Goal: Task Accomplishment & Management: Use online tool/utility

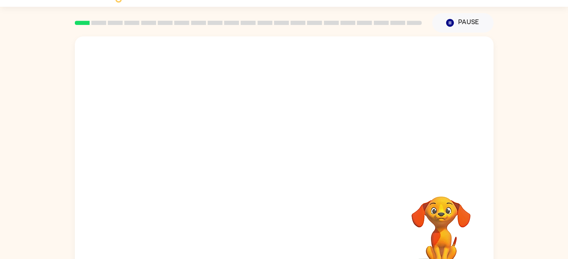
scroll to position [38, 0]
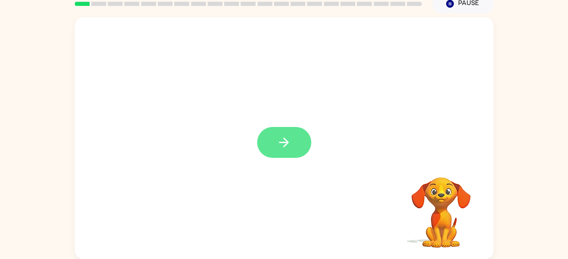
click at [295, 132] on button "button" at bounding box center [284, 142] width 54 height 31
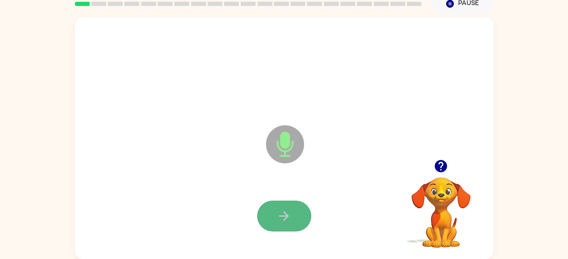
click at [289, 218] on icon "button" at bounding box center [284, 215] width 15 height 15
click at [280, 217] on icon "button" at bounding box center [284, 215] width 15 height 15
click at [287, 217] on icon "button" at bounding box center [284, 216] width 10 height 10
click at [281, 216] on icon "button" at bounding box center [284, 216] width 10 height 10
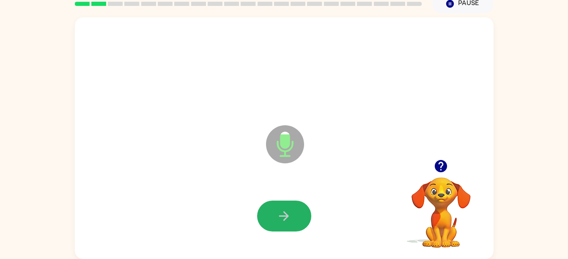
click at [281, 216] on icon "button" at bounding box center [284, 216] width 10 height 10
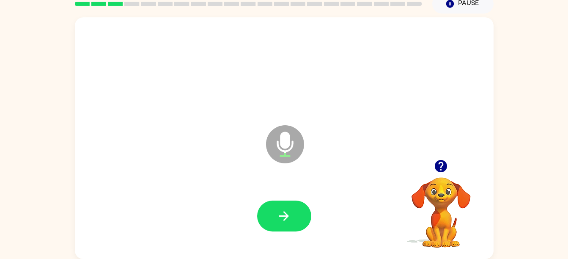
drag, startPoint x: 281, startPoint y: 216, endPoint x: 191, endPoint y: 174, distance: 99.1
click at [191, 174] on div "Microphone The Microphone is here when it is your turn to talk" at bounding box center [284, 137] width 419 height 241
drag, startPoint x: 291, startPoint y: 215, endPoint x: 251, endPoint y: 170, distance: 60.2
click at [251, 170] on div "Microphone The Microphone is here when it is your turn to talk" at bounding box center [284, 137] width 419 height 241
click at [294, 218] on button "button" at bounding box center [284, 215] width 54 height 31
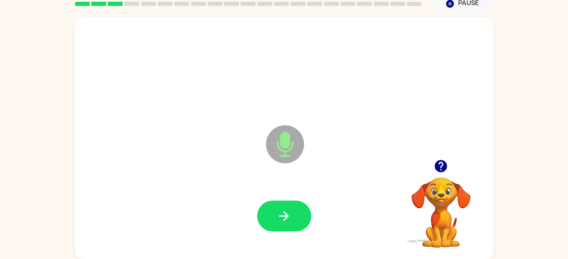
drag, startPoint x: 294, startPoint y: 218, endPoint x: 217, endPoint y: 164, distance: 93.6
click at [217, 164] on div "Microphone The Microphone is here when it is your turn to talk" at bounding box center [284, 137] width 419 height 241
click at [278, 208] on icon "button" at bounding box center [284, 215] width 15 height 15
click at [287, 219] on icon "button" at bounding box center [284, 215] width 15 height 15
drag, startPoint x: 287, startPoint y: 219, endPoint x: 263, endPoint y: 210, distance: 25.8
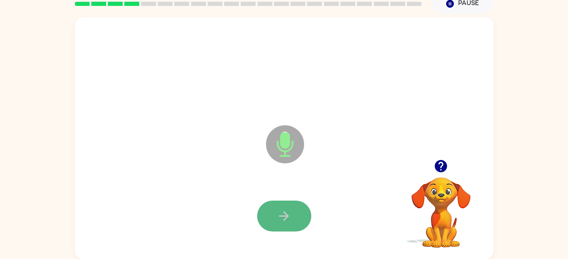
click at [263, 210] on button "button" at bounding box center [284, 215] width 54 height 31
click at [274, 213] on button "button" at bounding box center [284, 215] width 54 height 31
click at [294, 218] on button "button" at bounding box center [284, 215] width 54 height 31
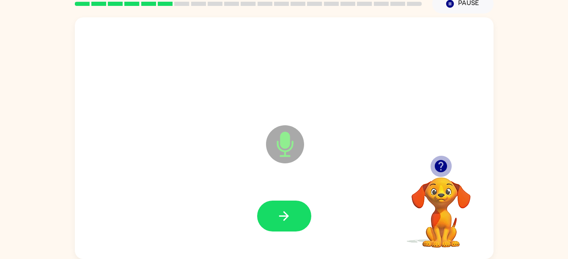
click at [440, 164] on icon "button" at bounding box center [441, 166] width 12 height 12
click at [441, 168] on icon "button" at bounding box center [440, 166] width 15 height 15
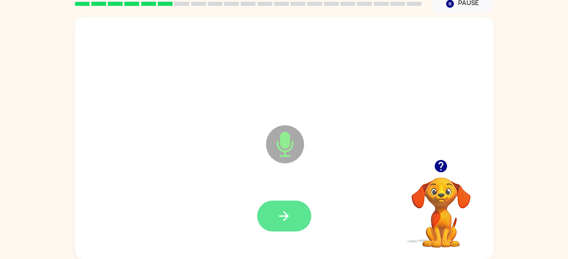
click at [286, 223] on icon "button" at bounding box center [284, 215] width 15 height 15
click at [288, 215] on icon "button" at bounding box center [284, 215] width 15 height 15
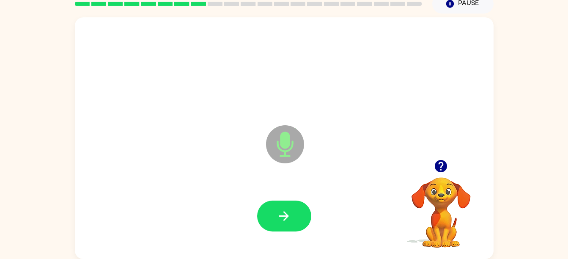
click at [439, 168] on icon "button" at bounding box center [441, 166] width 12 height 12
click at [277, 215] on icon "button" at bounding box center [284, 215] width 15 height 15
click at [290, 219] on icon "button" at bounding box center [284, 215] width 15 height 15
click at [290, 216] on icon "button" at bounding box center [284, 215] width 15 height 15
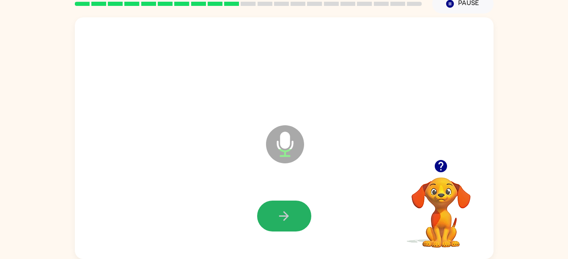
click at [290, 216] on icon "button" at bounding box center [284, 215] width 15 height 15
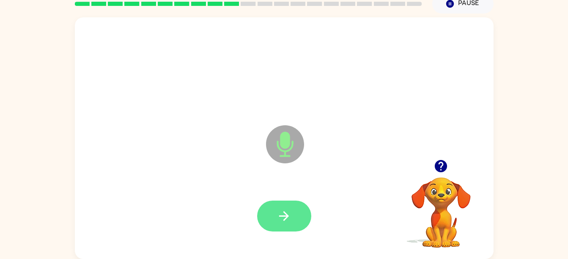
click at [287, 216] on icon "button" at bounding box center [284, 216] width 10 height 10
click at [285, 213] on icon "button" at bounding box center [284, 216] width 10 height 10
click at [280, 217] on icon "button" at bounding box center [284, 215] width 15 height 15
click at [288, 214] on icon "button" at bounding box center [284, 215] width 15 height 15
click at [287, 221] on icon "button" at bounding box center [284, 215] width 15 height 15
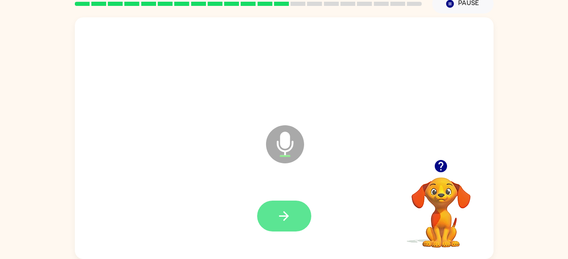
click at [294, 221] on button "button" at bounding box center [284, 215] width 54 height 31
click at [297, 221] on button "button" at bounding box center [284, 215] width 54 height 31
click at [286, 219] on icon "button" at bounding box center [284, 215] width 15 height 15
click at [286, 211] on icon "button" at bounding box center [284, 215] width 15 height 15
click at [287, 214] on icon "button" at bounding box center [284, 215] width 15 height 15
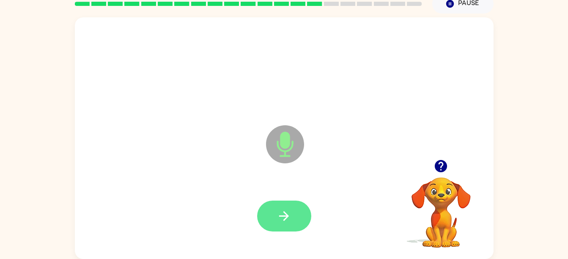
click at [310, 222] on button "button" at bounding box center [284, 215] width 54 height 31
click at [285, 230] on button "button" at bounding box center [284, 215] width 54 height 31
click at [291, 221] on button "button" at bounding box center [284, 215] width 54 height 31
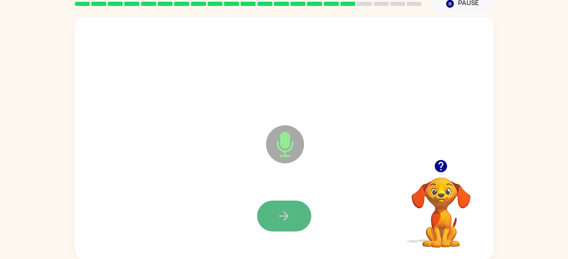
click at [281, 208] on button "button" at bounding box center [284, 215] width 54 height 31
click at [281, 220] on icon "button" at bounding box center [284, 215] width 15 height 15
click at [446, 173] on icon "button" at bounding box center [440, 166] width 15 height 15
click at [287, 212] on icon "button" at bounding box center [284, 215] width 15 height 15
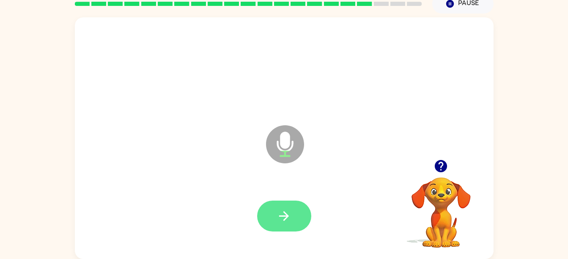
click at [282, 220] on icon "button" at bounding box center [284, 215] width 15 height 15
click at [293, 230] on button "button" at bounding box center [284, 215] width 54 height 31
click at [279, 210] on icon "button" at bounding box center [284, 215] width 15 height 15
click at [280, 216] on icon "button" at bounding box center [284, 216] width 10 height 10
click at [278, 225] on button "button" at bounding box center [284, 215] width 54 height 31
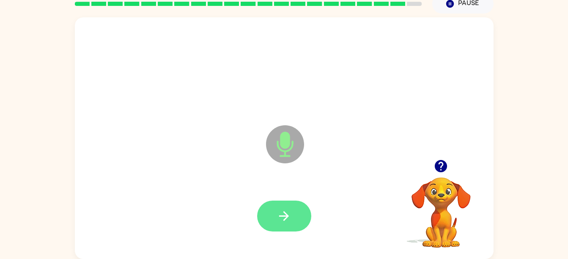
click at [287, 215] on icon "button" at bounding box center [284, 216] width 10 height 10
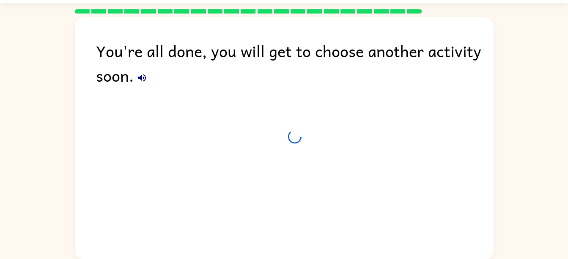
scroll to position [23, 0]
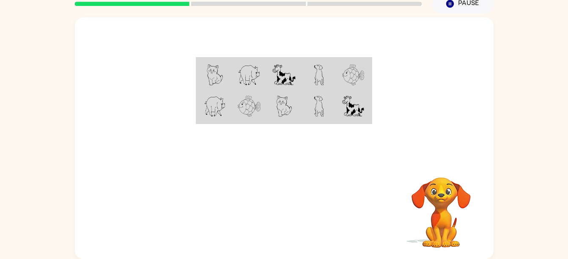
scroll to position [38, 0]
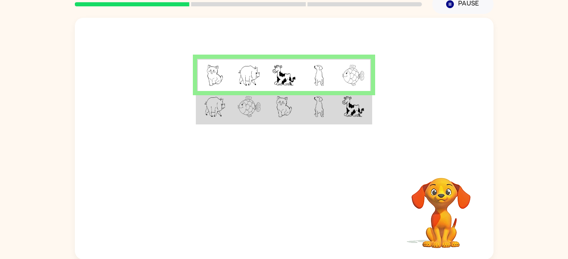
click at [302, 107] on td at bounding box center [319, 107] width 35 height 33
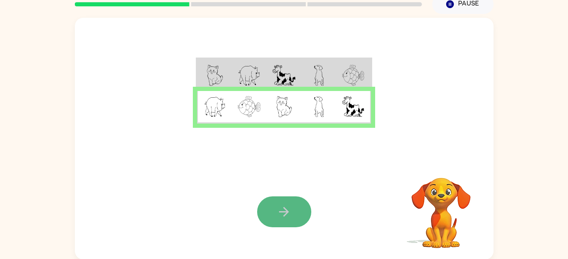
click at [286, 214] on icon "button" at bounding box center [284, 212] width 10 height 10
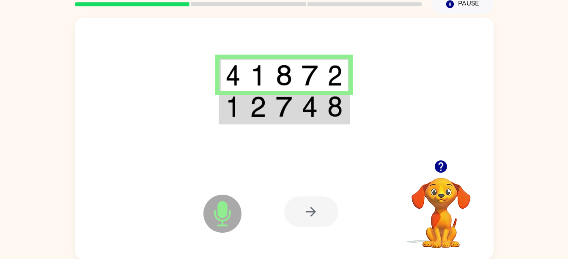
click at [318, 214] on div at bounding box center [311, 211] width 54 height 31
click at [310, 213] on div at bounding box center [311, 211] width 54 height 31
click at [315, 211] on div at bounding box center [311, 211] width 54 height 31
click at [444, 167] on icon "button" at bounding box center [441, 166] width 12 height 12
click at [295, 109] on td at bounding box center [284, 107] width 26 height 33
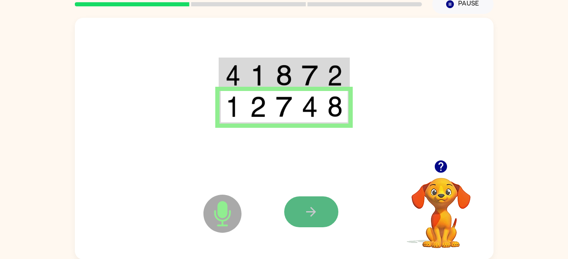
click at [318, 209] on button "button" at bounding box center [311, 211] width 54 height 31
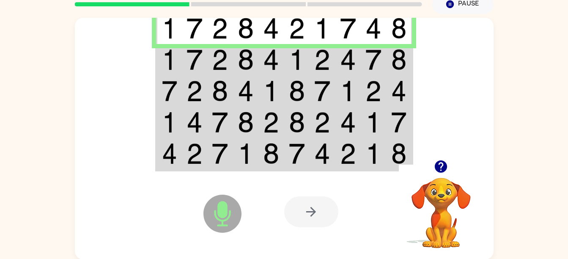
click at [214, 65] on img at bounding box center [220, 59] width 16 height 21
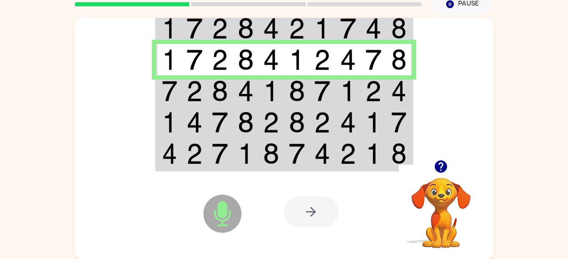
click at [220, 100] on img at bounding box center [220, 90] width 16 height 21
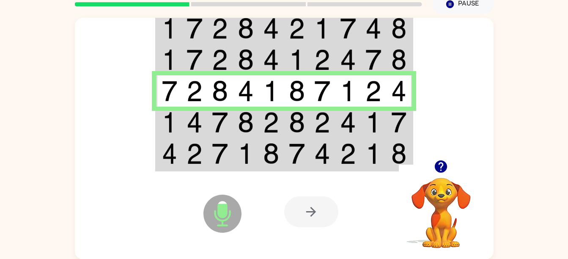
click at [193, 117] on img at bounding box center [194, 122] width 16 height 21
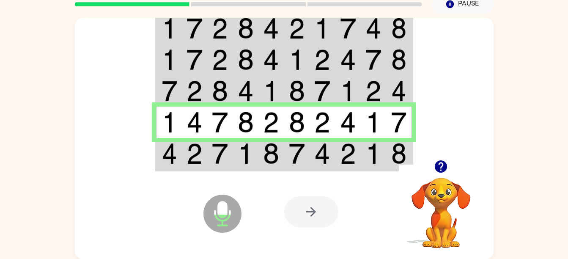
click at [184, 161] on td at bounding box center [195, 154] width 26 height 33
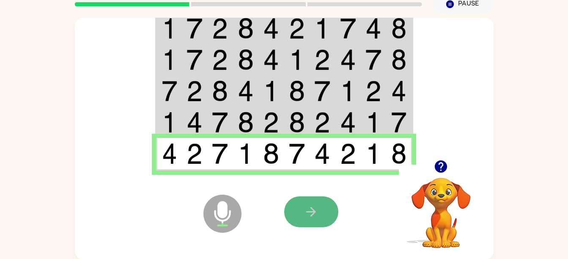
drag, startPoint x: 325, startPoint y: 211, endPoint x: 304, endPoint y: 197, distance: 24.5
click at [304, 197] on button "button" at bounding box center [311, 211] width 54 height 31
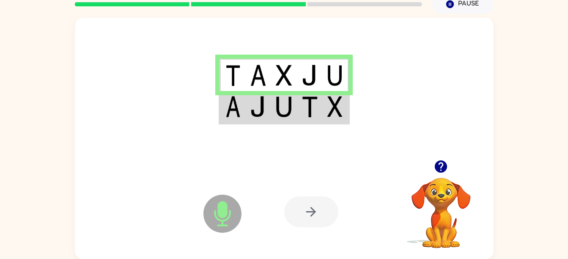
click at [287, 109] on img at bounding box center [284, 106] width 16 height 21
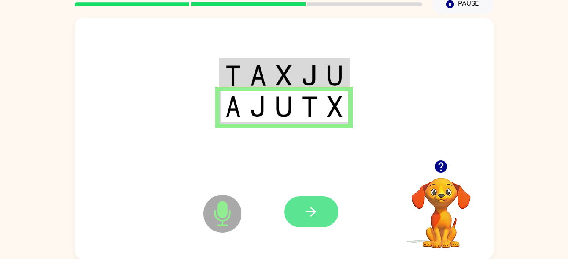
click at [320, 211] on button "button" at bounding box center [311, 211] width 54 height 31
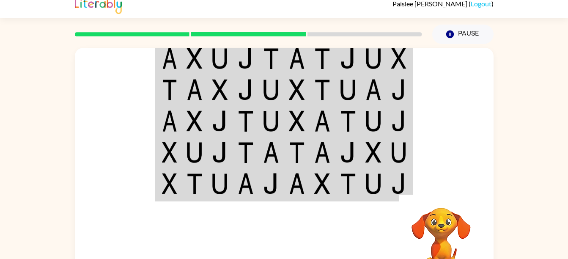
scroll to position [38, 0]
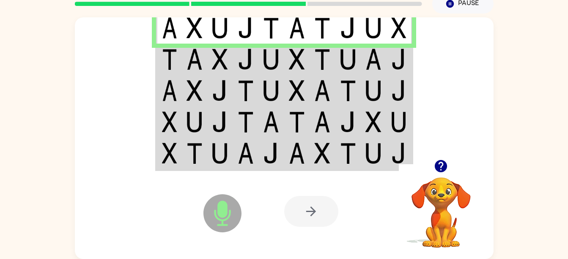
click at [315, 55] on img at bounding box center [322, 59] width 16 height 21
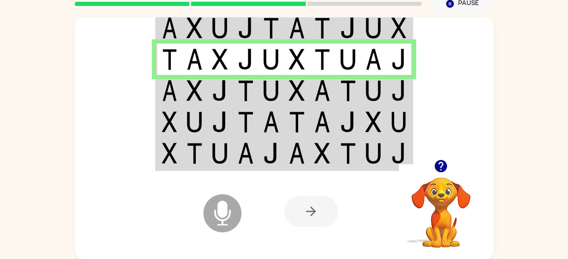
drag, startPoint x: 294, startPoint y: 96, endPoint x: 263, endPoint y: 93, distance: 30.6
click at [263, 93] on img at bounding box center [271, 90] width 16 height 21
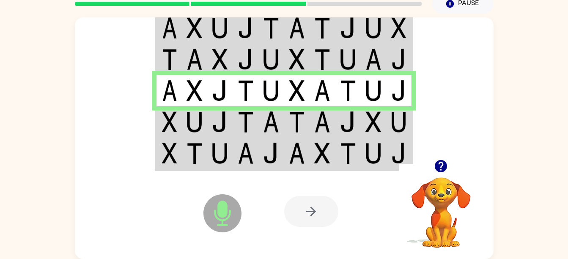
click at [219, 127] on img at bounding box center [220, 121] width 16 height 21
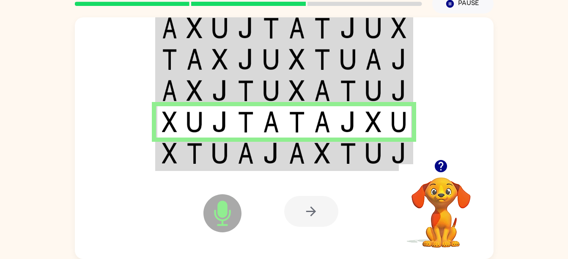
click at [229, 157] on td at bounding box center [220, 153] width 26 height 33
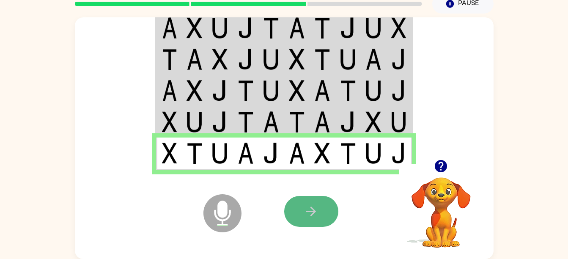
drag, startPoint x: 311, startPoint y: 218, endPoint x: 298, endPoint y: 207, distance: 17.1
click at [298, 207] on button "button" at bounding box center [311, 211] width 54 height 31
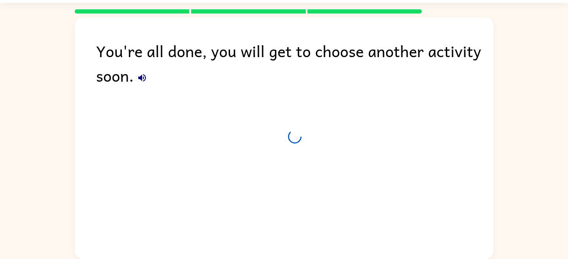
scroll to position [23, 0]
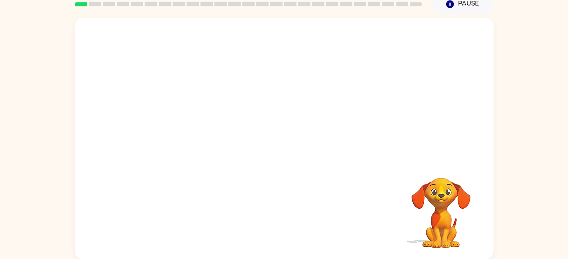
scroll to position [38, 0]
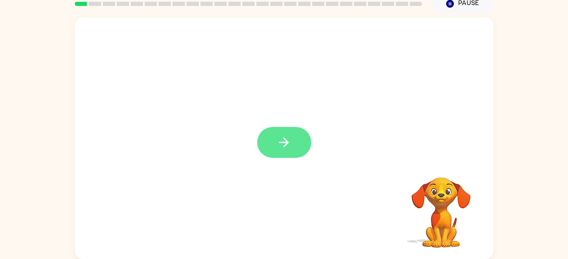
click at [282, 144] on icon "button" at bounding box center [284, 142] width 15 height 15
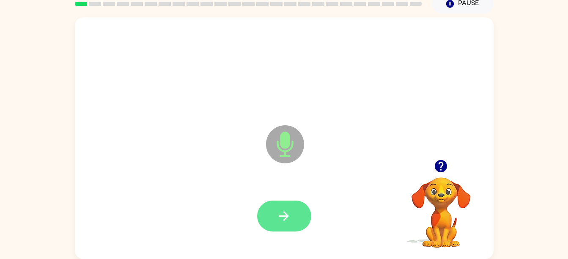
click at [285, 221] on icon "button" at bounding box center [284, 215] width 15 height 15
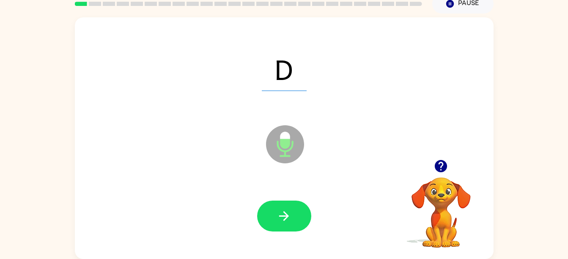
click at [435, 171] on icon "button" at bounding box center [440, 166] width 15 height 15
drag, startPoint x: 292, startPoint y: 211, endPoint x: 267, endPoint y: 214, distance: 24.7
click at [267, 214] on button "button" at bounding box center [284, 215] width 54 height 31
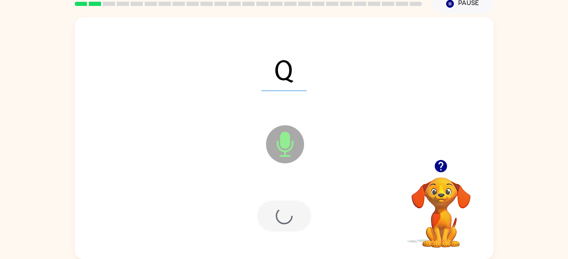
click at [267, 214] on div at bounding box center [284, 215] width 54 height 31
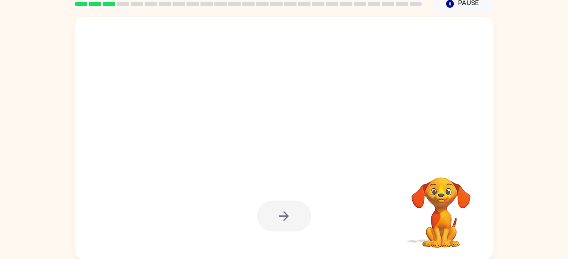
drag, startPoint x: 267, startPoint y: 214, endPoint x: 222, endPoint y: 210, distance: 45.5
click at [222, 210] on div at bounding box center [284, 215] width 402 height 69
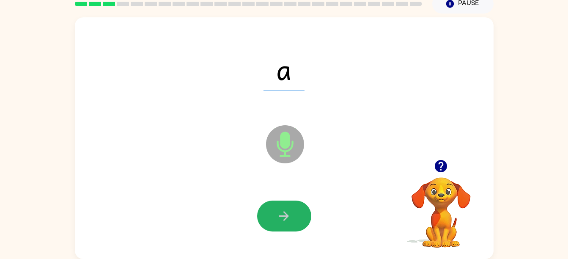
click at [288, 211] on icon "button" at bounding box center [284, 215] width 15 height 15
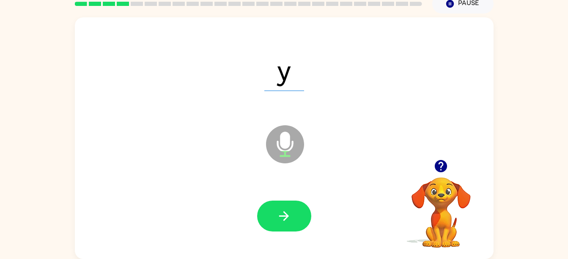
drag, startPoint x: 288, startPoint y: 211, endPoint x: 271, endPoint y: 214, distance: 16.2
click at [271, 214] on button "button" at bounding box center [284, 215] width 54 height 31
drag, startPoint x: 282, startPoint y: 214, endPoint x: 217, endPoint y: 163, distance: 82.2
click at [217, 163] on div "rag Microphone The Microphone is here when it is your turn to talk" at bounding box center [284, 137] width 419 height 241
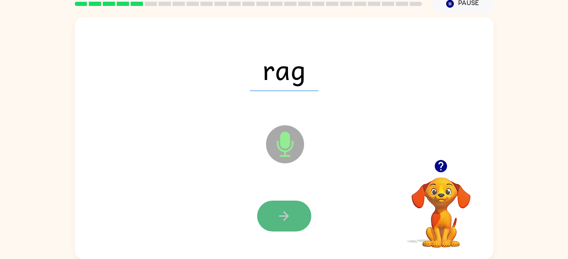
click at [302, 213] on button "button" at bounding box center [284, 215] width 54 height 31
click at [290, 218] on icon "button" at bounding box center [284, 215] width 15 height 15
click at [286, 211] on icon "button" at bounding box center [284, 215] width 15 height 15
click at [282, 225] on button "button" at bounding box center [284, 215] width 54 height 31
click at [283, 213] on icon "button" at bounding box center [284, 215] width 15 height 15
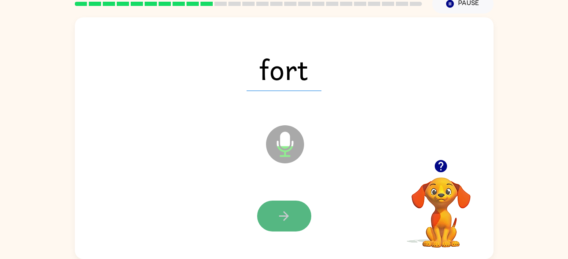
drag, startPoint x: 283, startPoint y: 213, endPoint x: 264, endPoint y: 214, distance: 19.0
click at [264, 214] on button "button" at bounding box center [284, 215] width 54 height 31
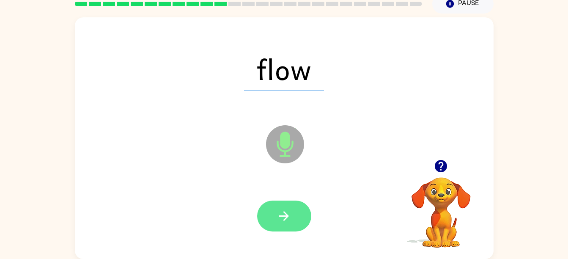
click at [284, 210] on icon "button" at bounding box center [284, 215] width 15 height 15
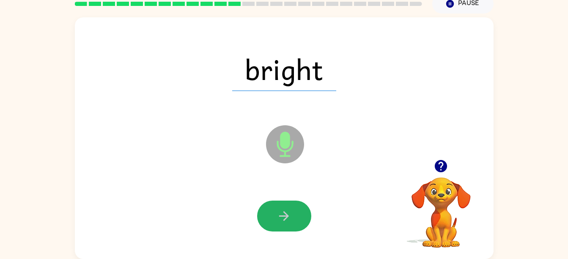
click at [284, 210] on icon "button" at bounding box center [284, 215] width 15 height 15
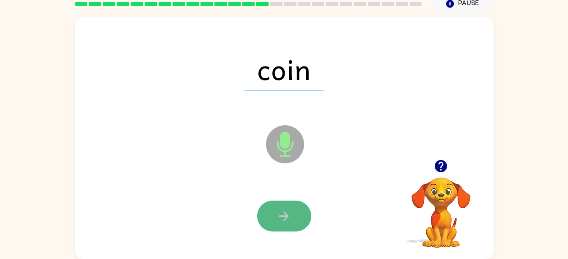
click at [283, 215] on icon "button" at bounding box center [284, 215] width 15 height 15
click at [282, 218] on icon "button" at bounding box center [284, 215] width 15 height 15
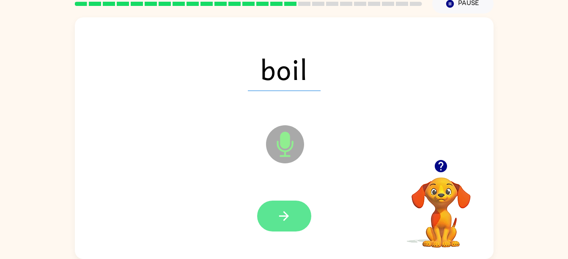
click at [274, 210] on button "button" at bounding box center [284, 215] width 54 height 31
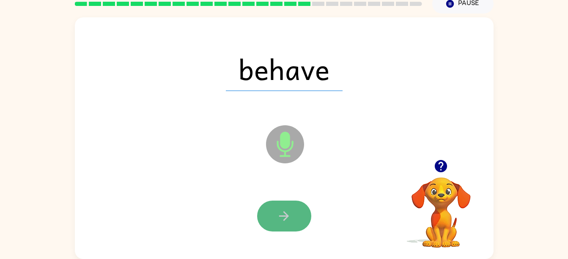
click at [287, 220] on icon "button" at bounding box center [284, 215] width 15 height 15
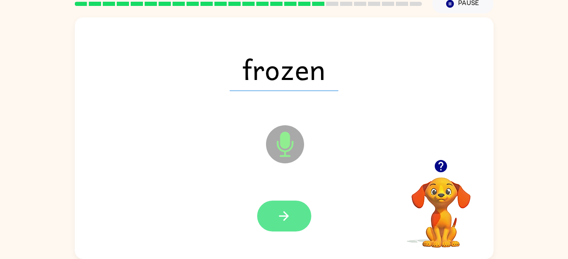
click at [284, 217] on icon "button" at bounding box center [284, 215] width 15 height 15
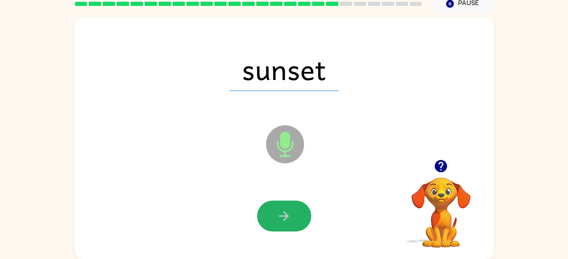
click at [284, 217] on icon "button" at bounding box center [284, 215] width 15 height 15
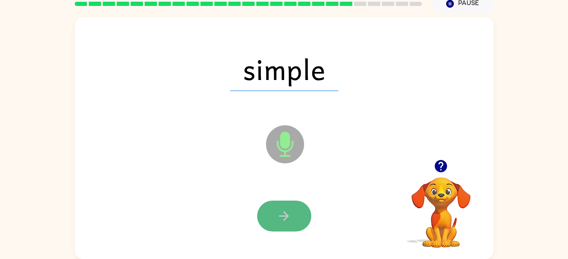
click at [285, 225] on button "button" at bounding box center [284, 215] width 54 height 31
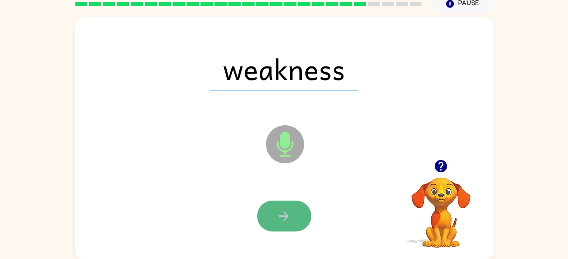
click at [286, 213] on icon "button" at bounding box center [284, 215] width 15 height 15
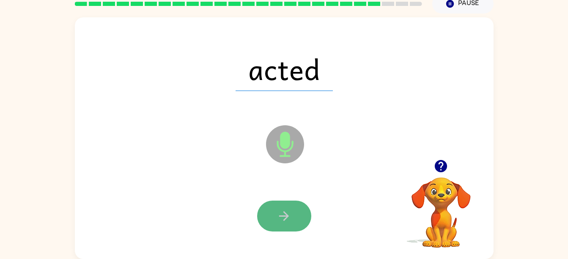
click at [280, 212] on icon "button" at bounding box center [284, 215] width 15 height 15
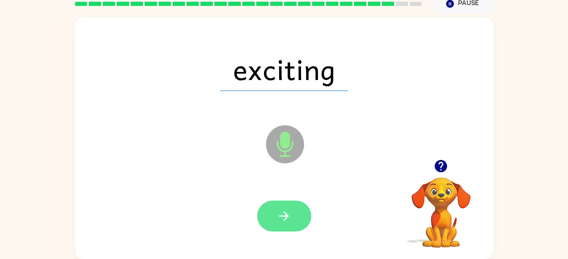
click at [277, 213] on icon "button" at bounding box center [284, 215] width 15 height 15
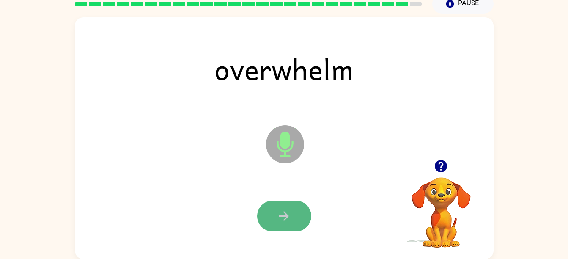
click at [281, 210] on icon "button" at bounding box center [284, 215] width 15 height 15
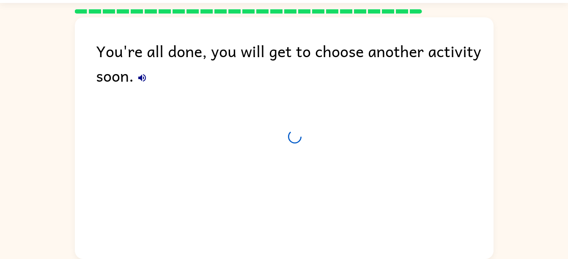
scroll to position [23, 0]
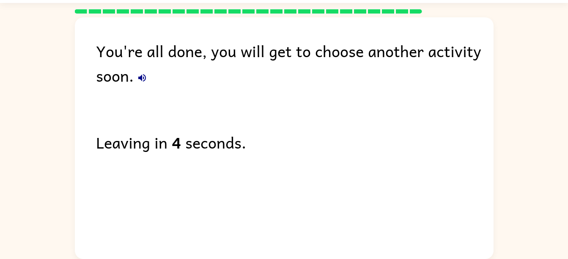
click at [236, 166] on div "You're all done, you will get to choose another activity soon. Leaving in 4 sec…" at bounding box center [284, 135] width 419 height 237
